Goal: Information Seeking & Learning: Learn about a topic

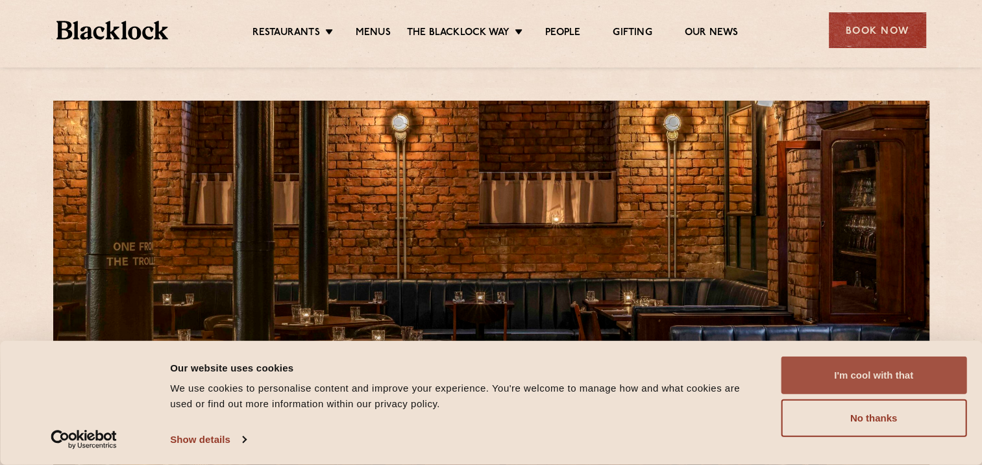
click at [862, 379] on button "I'm cool with that" at bounding box center [874, 375] width 186 height 38
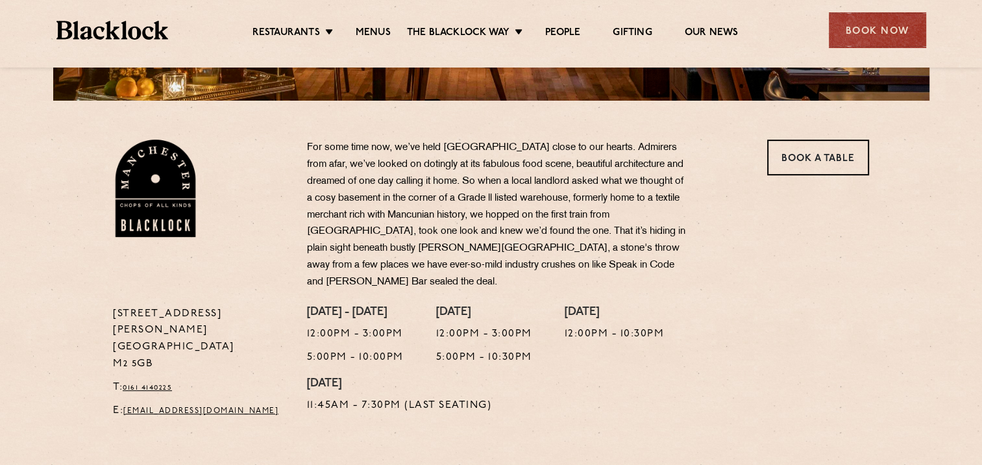
scroll to position [389, 0]
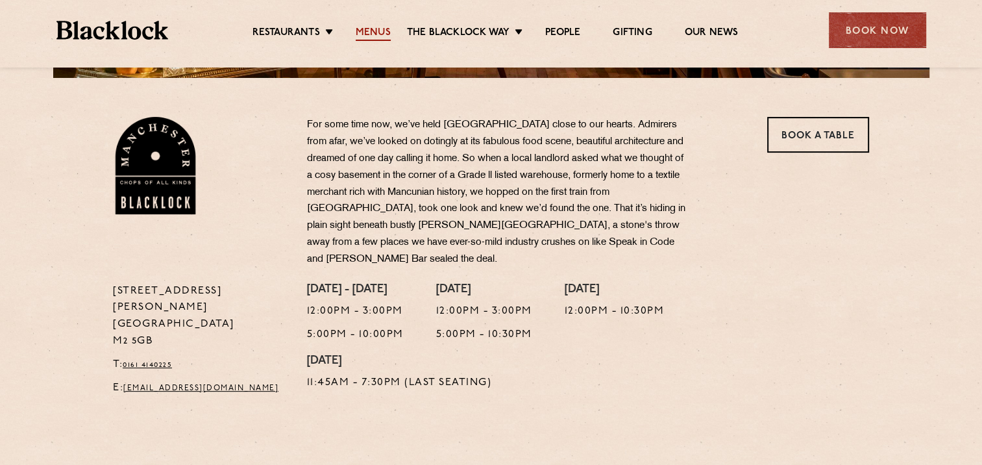
click at [376, 31] on link "Menus" at bounding box center [373, 34] width 35 height 14
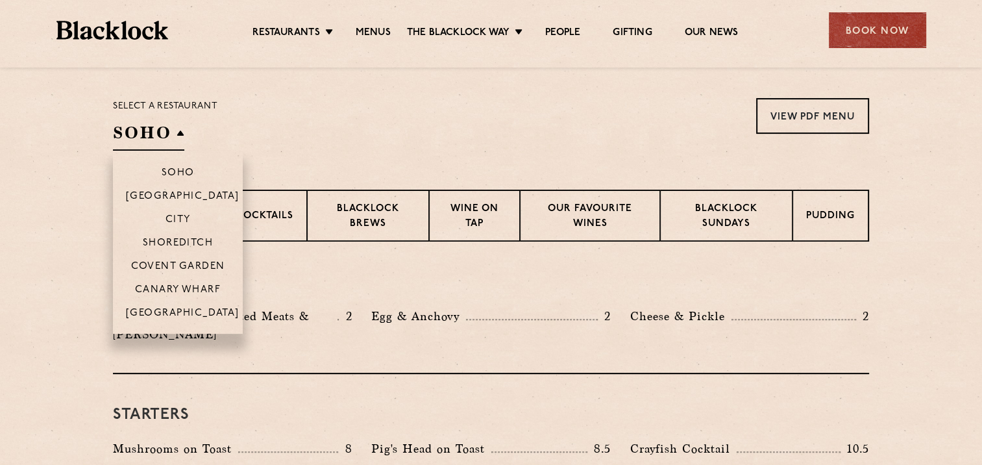
scroll to position [389, 0]
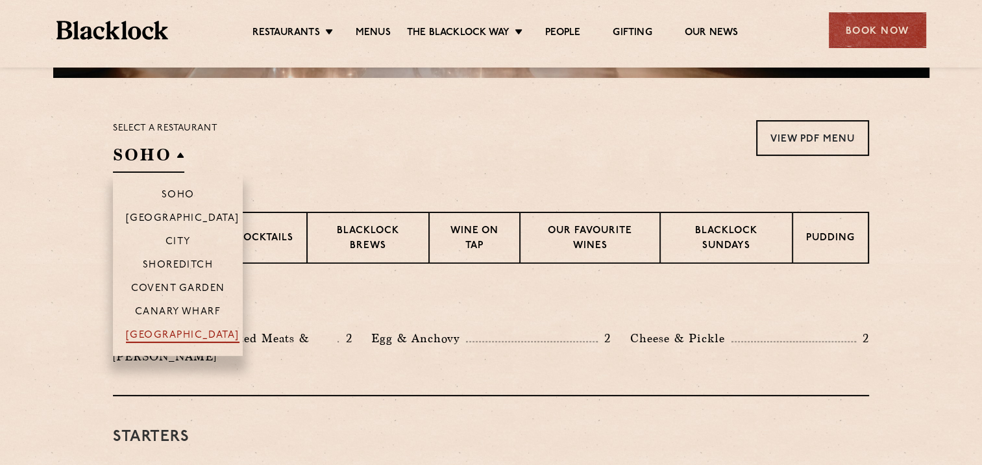
click at [195, 337] on p "[GEOGRAPHIC_DATA]" at bounding box center [183, 336] width 114 height 13
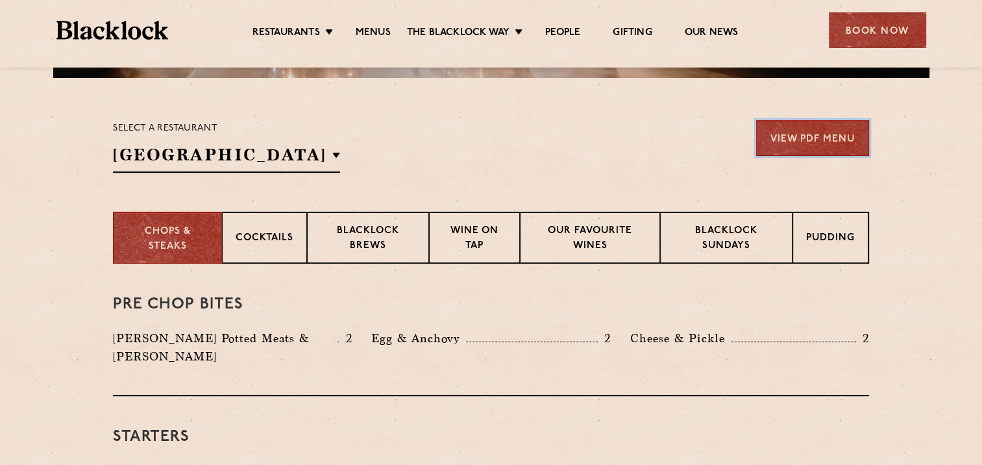
click at [809, 140] on link "View PDF Menu" at bounding box center [812, 138] width 113 height 36
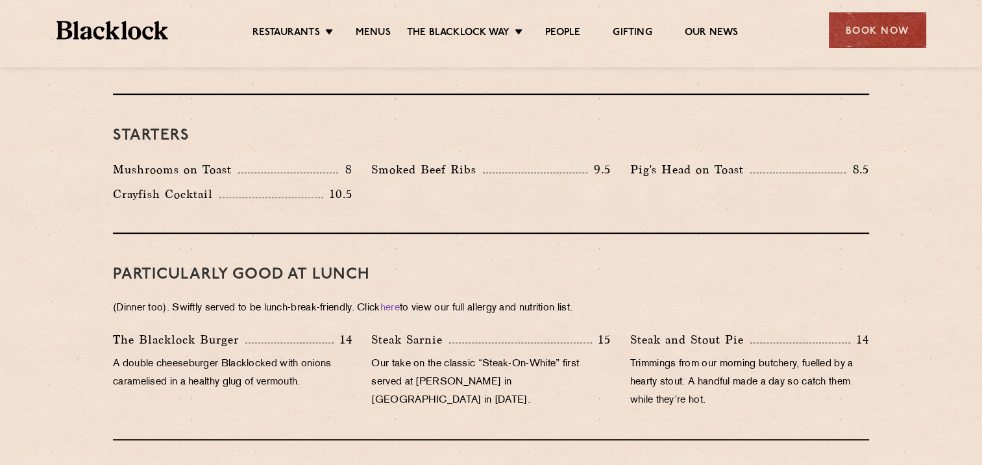
scroll to position [454, 0]
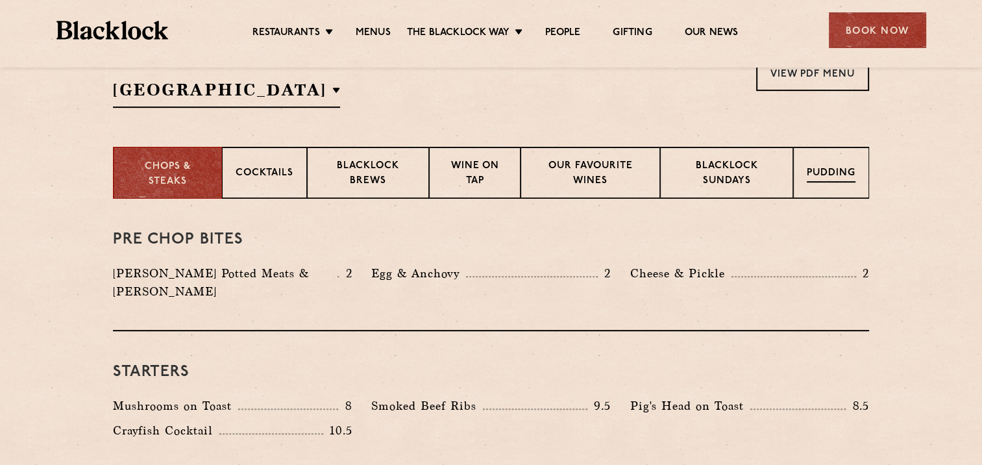
click at [836, 171] on p "Pudding" at bounding box center [831, 174] width 49 height 16
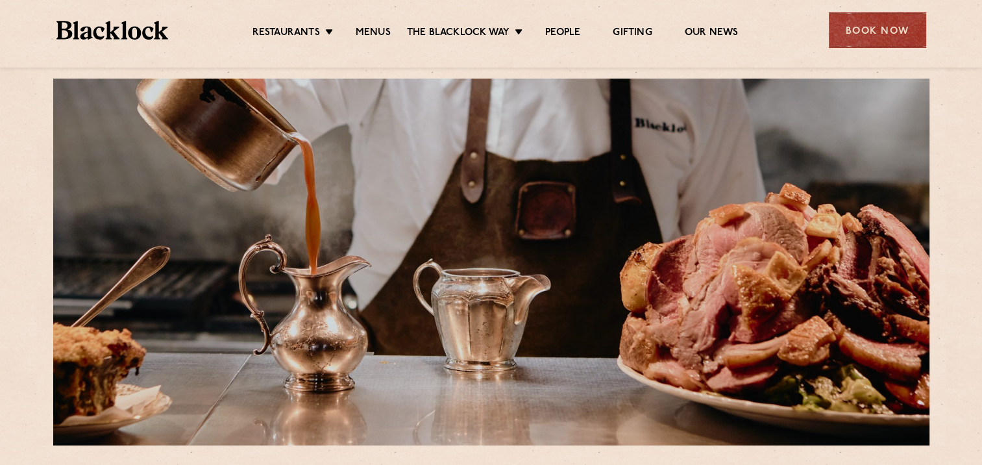
scroll to position [0, 0]
